Goal: Task Accomplishment & Management: Use online tool/utility

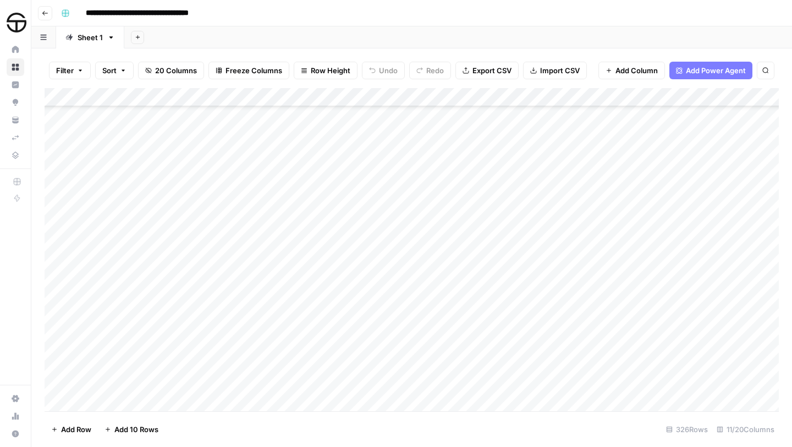
scroll to position [5050, 0]
click at [319, 303] on div "Add Column" at bounding box center [412, 249] width 735 height 323
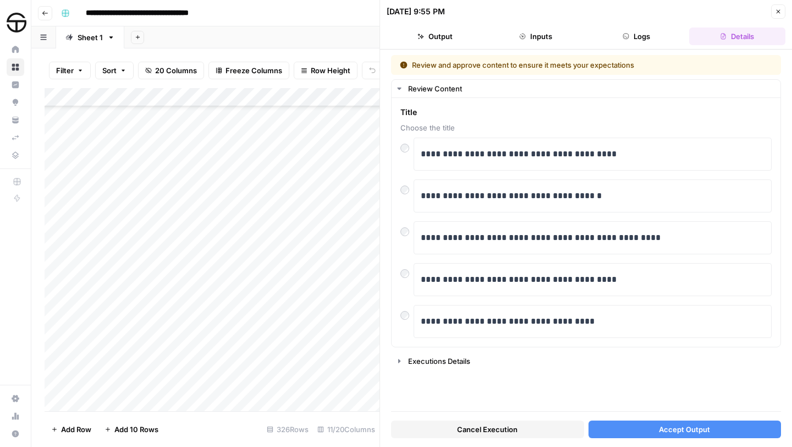
click at [671, 429] on span "Accept Output" at bounding box center [684, 429] width 51 height 11
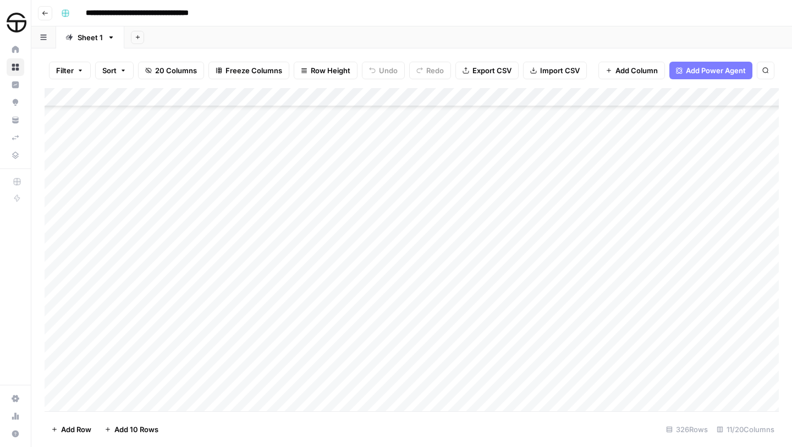
scroll to position [5108, 0]
click at [552, 245] on div "Add Column" at bounding box center [412, 249] width 735 height 323
click at [317, 341] on div "Add Column" at bounding box center [412, 249] width 735 height 323
click at [321, 336] on div "Add Column" at bounding box center [412, 249] width 735 height 323
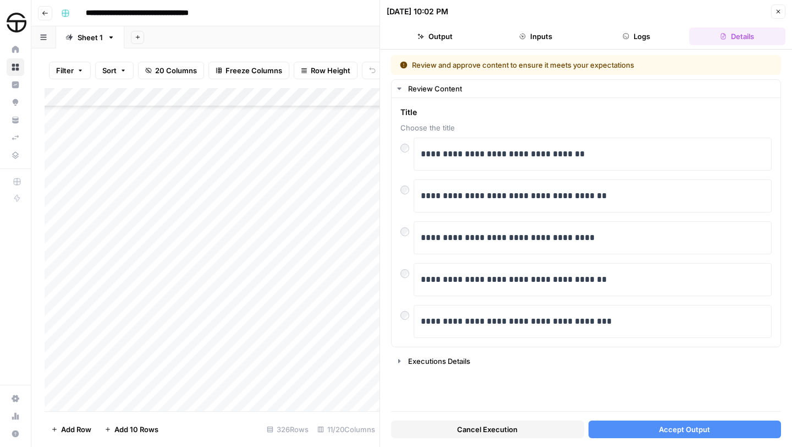
click at [692, 428] on span "Accept Output" at bounding box center [684, 429] width 51 height 11
